Goal: Check status: Check status

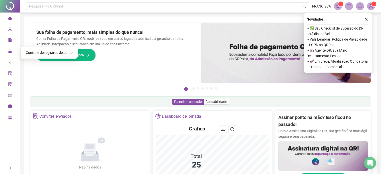
click at [38, 54] on span "Controle de registros de ponto" at bounding box center [49, 53] width 47 height 4
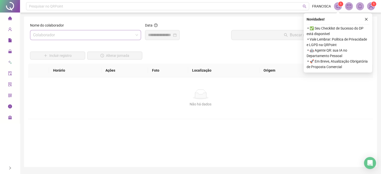
click at [131, 36] on input "search" at bounding box center [83, 35] width 101 height 10
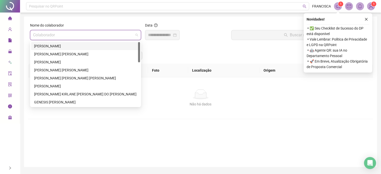
click at [69, 47] on div "[PERSON_NAME]" at bounding box center [85, 46] width 103 height 6
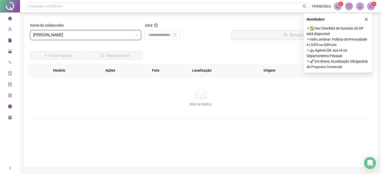
click at [152, 40] on div "Data" at bounding box center [186, 34] width 86 height 22
click at [153, 36] on input at bounding box center [160, 35] width 24 height 6
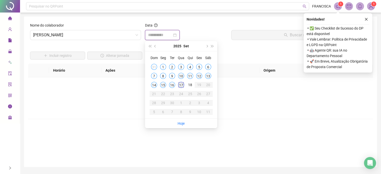
type input "**********"
click at [182, 83] on div "17" at bounding box center [181, 85] width 6 height 6
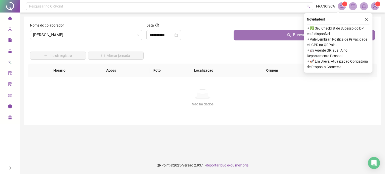
click at [240, 35] on button "Buscar registros" at bounding box center [304, 35] width 141 height 10
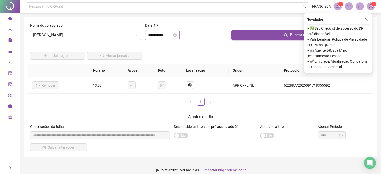
click at [177, 36] on icon "close-circle" at bounding box center [175, 35] width 4 height 4
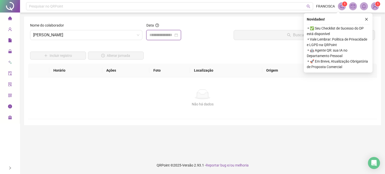
click at [172, 34] on input at bounding box center [161, 35] width 24 height 6
